Goal: Information Seeking & Learning: Find specific fact

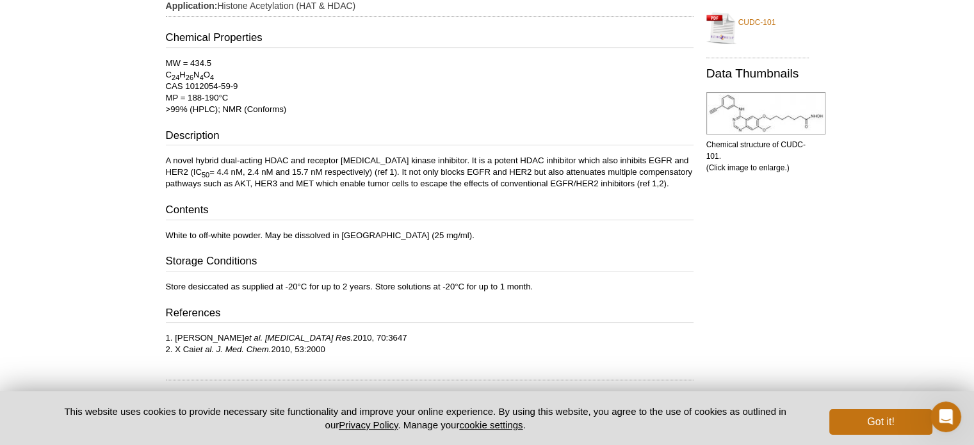
scroll to position [253, 0]
click at [495, 191] on div "Chemical Properties MW = 434.5 C 24 H 26 N 4 O 4 CAS 1012054-59-9 MP = 188-190°…" at bounding box center [429, 191] width 527 height 325
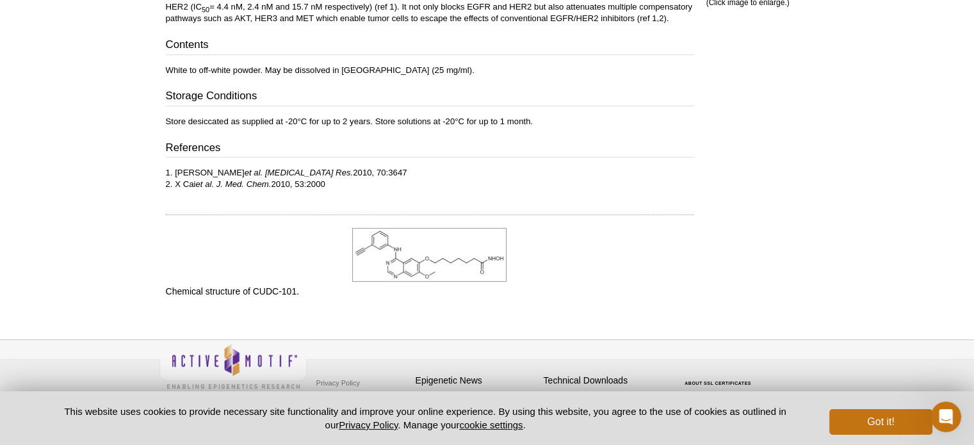
scroll to position [422, 0]
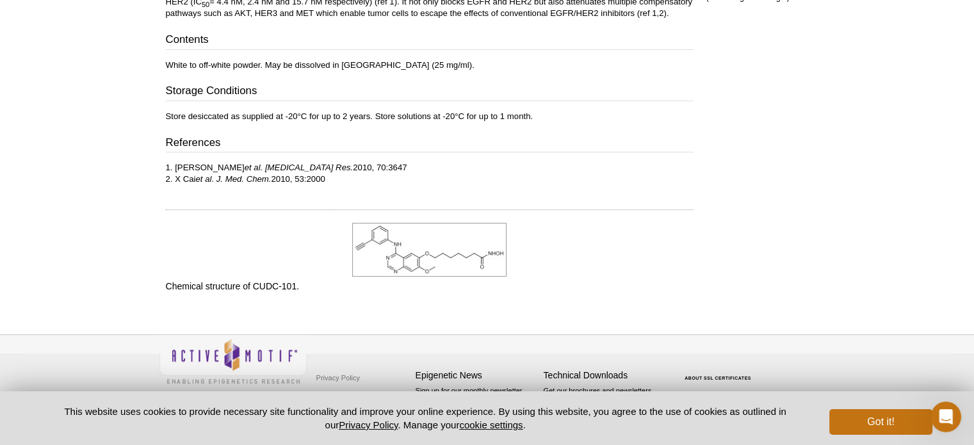
click at [366, 181] on p "1. CJ Lai et al. Cancer Res. 2010, 70:3647 2. X Cai et al. J. Med. Chem. 2010, …" at bounding box center [429, 173] width 527 height 23
drag, startPoint x: 330, startPoint y: 169, endPoint x: 132, endPoint y: 164, distance: 197.8
click at [132, 164] on div "Active Motif Logo Enabling Epigenetics Research 0 Search Skip to content Active…" at bounding box center [487, 12] width 974 height 869
copy p "1. CJ Lai et al. Cancer Res. 2010, 70:3647"
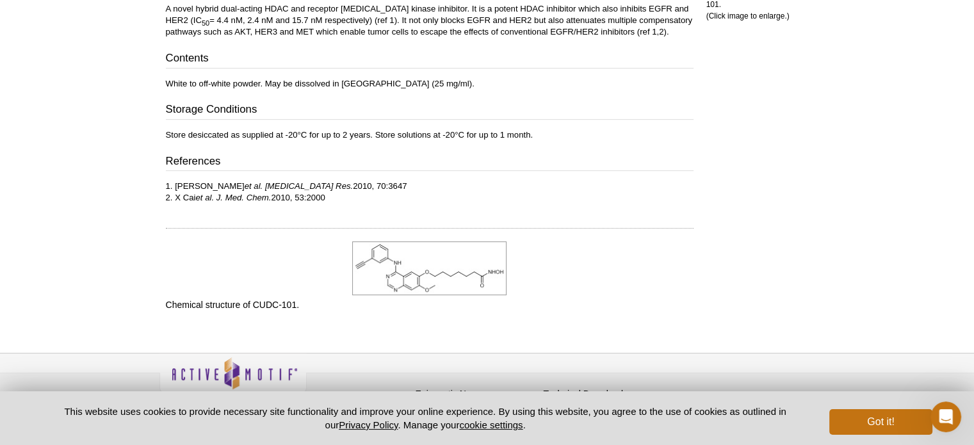
scroll to position [405, 0]
drag, startPoint x: 349, startPoint y: 197, endPoint x: 164, endPoint y: 195, distance: 184.4
click at [164, 195] on div "Feedback Print CUDC-101 Aliases: CUDC101, 7-((4-((3-ethynylphenyl)amino)-7-meth…" at bounding box center [426, 10] width 534 height 627
copy p "2. X Cai et al. J. Med. Chem. 2010, 53:2000"
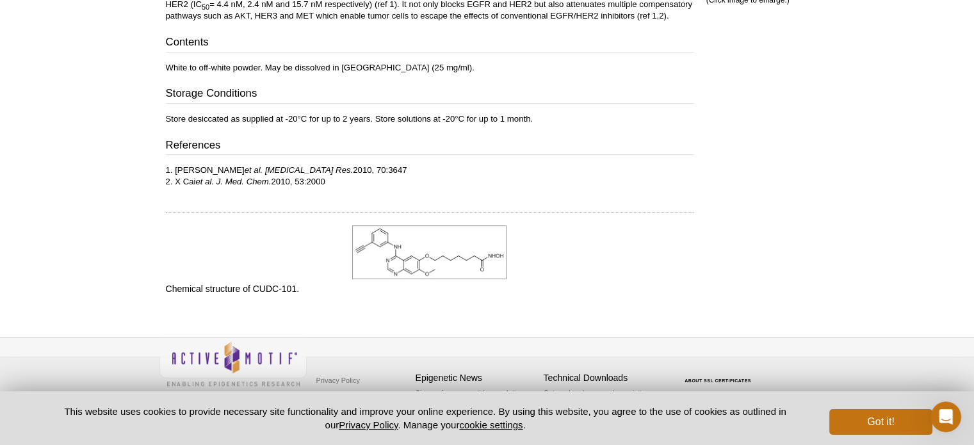
scroll to position [422, 0]
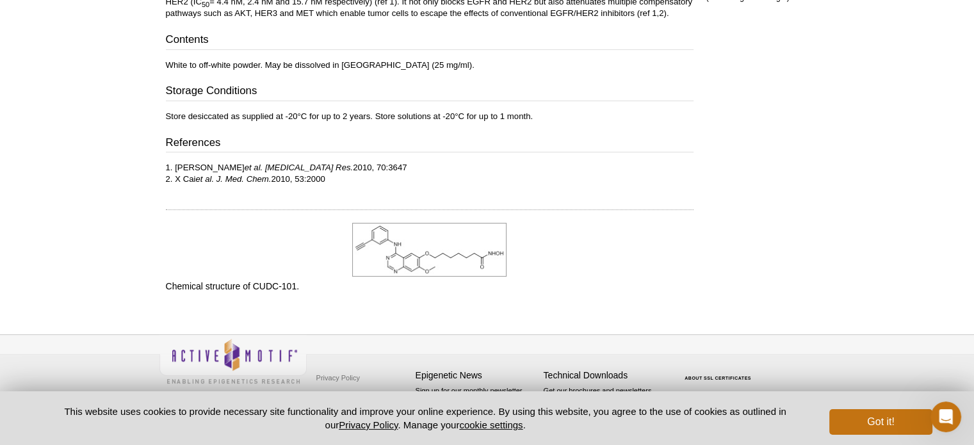
click at [326, 164] on p "1. CJ Lai et al. Cancer Res. 2010, 70:3647 2. X Cai et al. J. Med. Chem. 2010, …" at bounding box center [429, 173] width 527 height 23
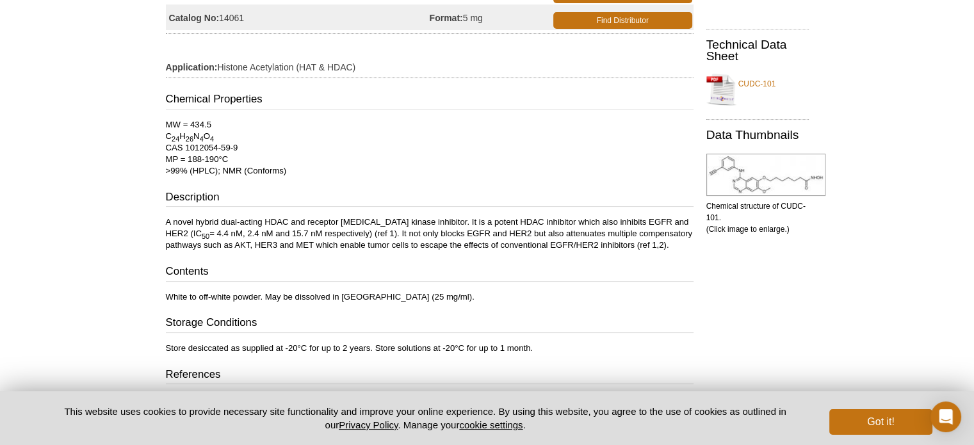
scroll to position [192, 0]
